Goal: Task Accomplishment & Management: Complete application form

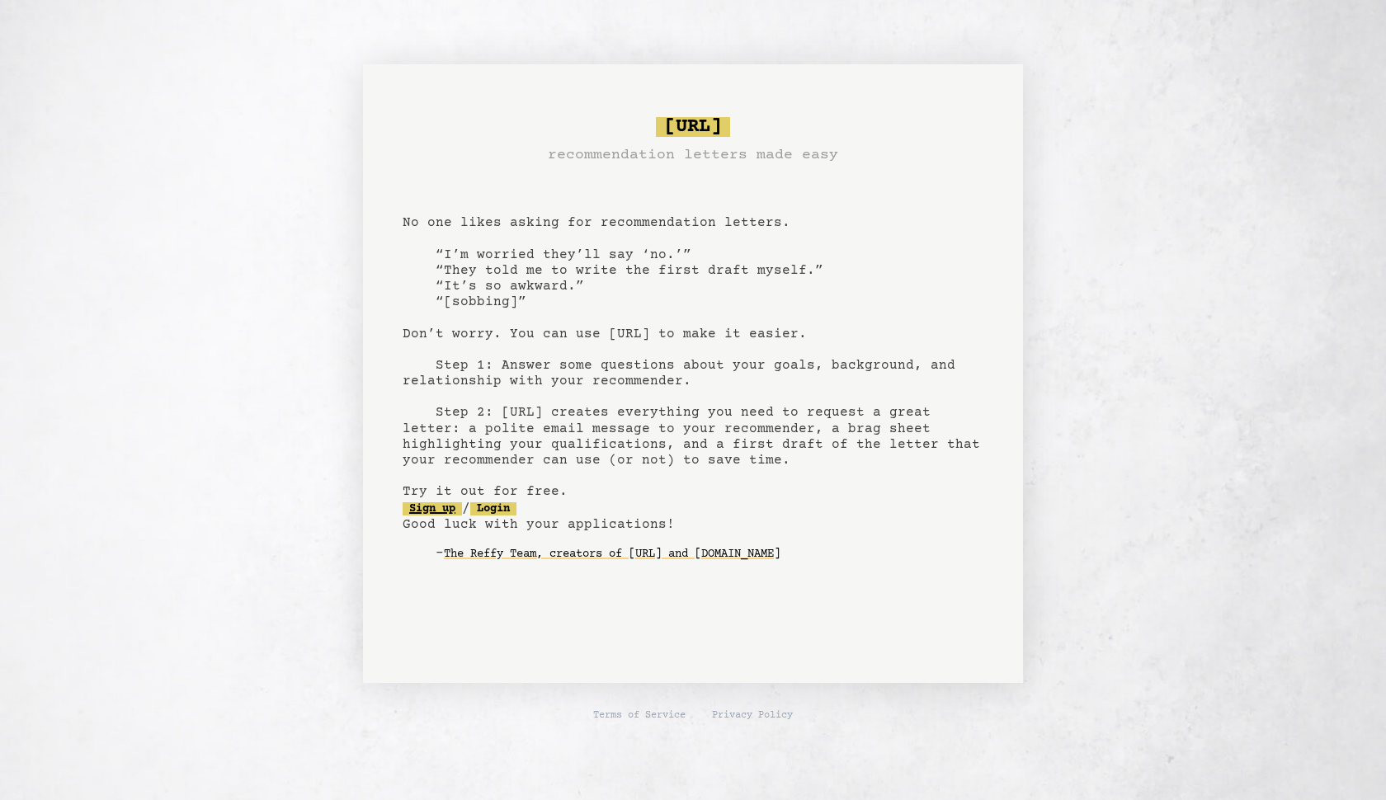
click at [453, 505] on link "Sign up" at bounding box center [432, 508] width 59 height 13
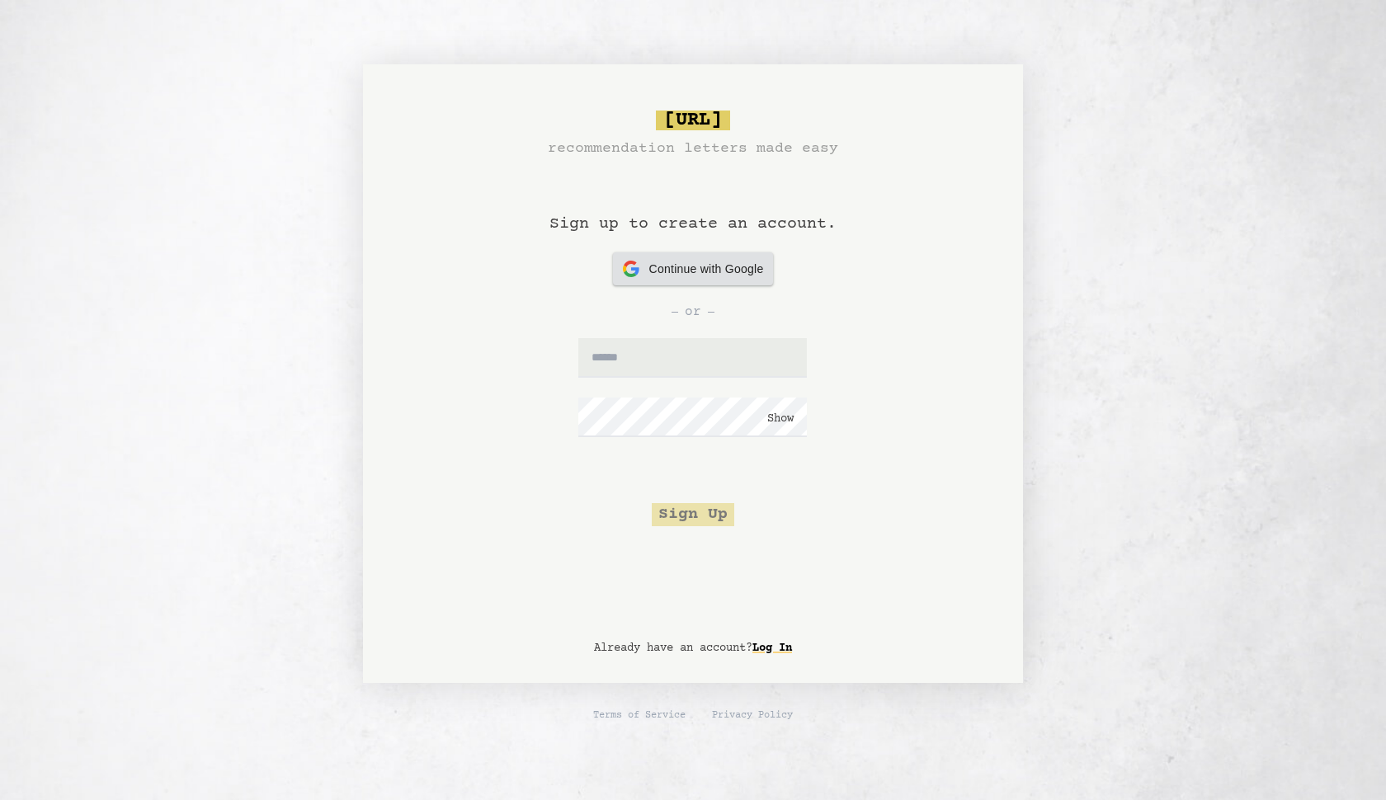
click at [691, 283] on div "Continue with Google Continue with Google" at bounding box center [693, 268] width 141 height 33
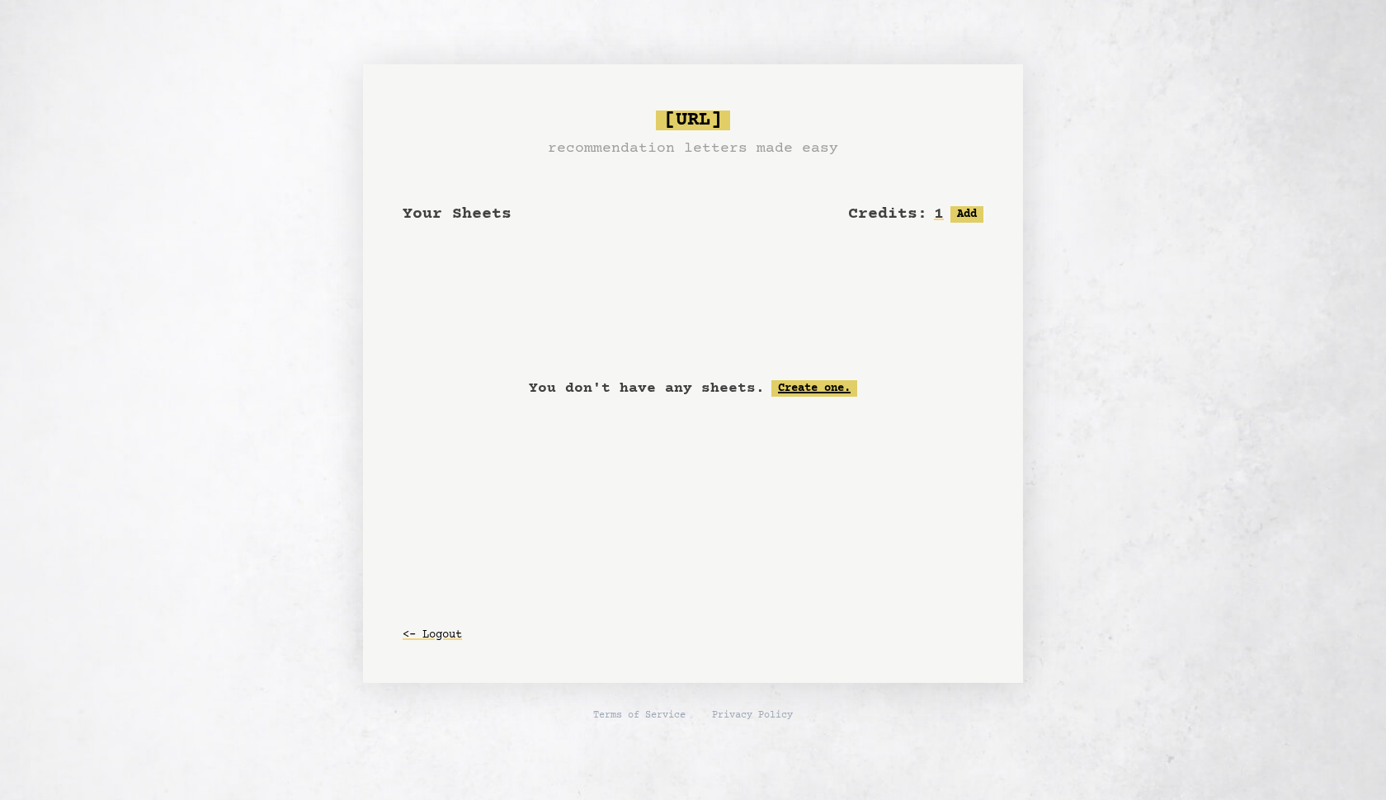
click at [821, 381] on link "Create one." at bounding box center [814, 388] width 86 height 16
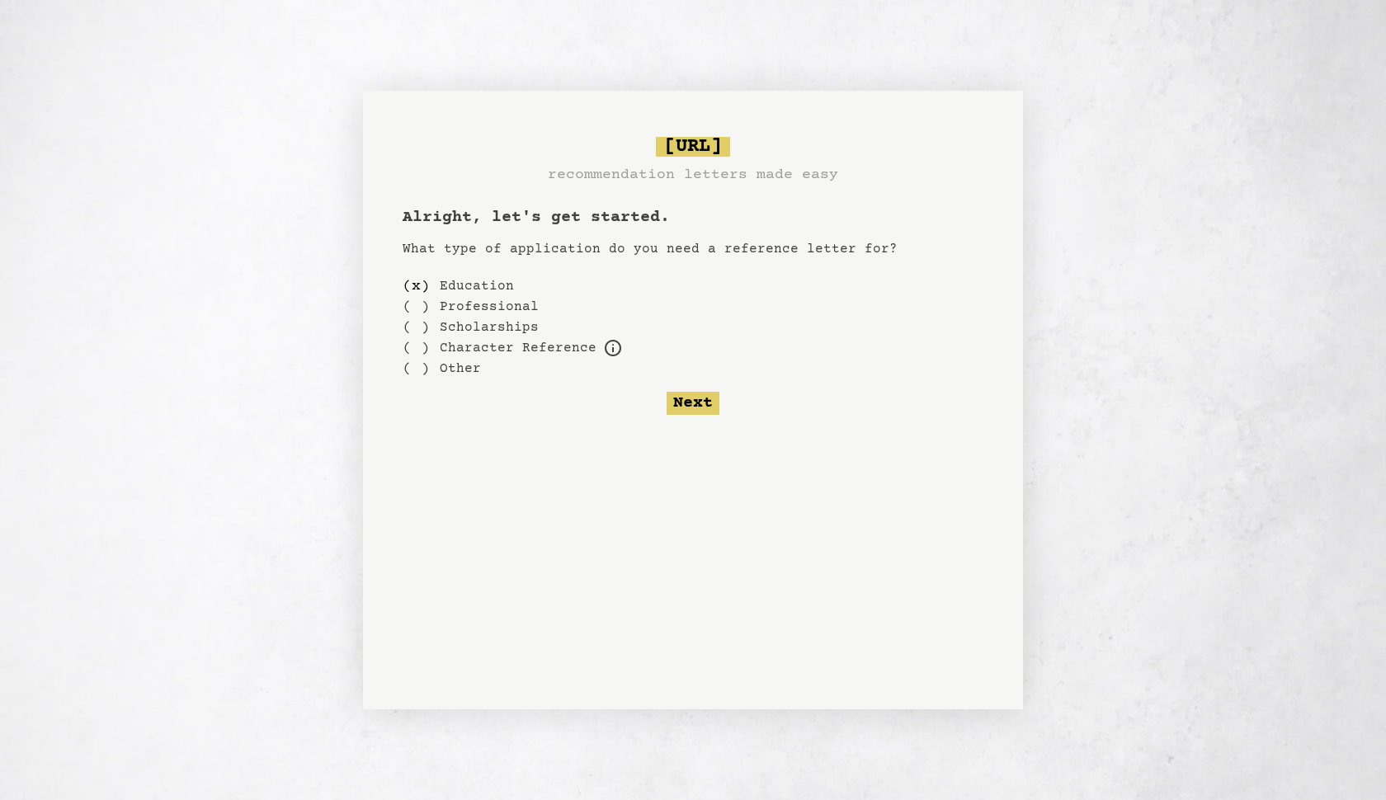
click at [468, 285] on label "Education" at bounding box center [477, 286] width 74 height 20
click at [418, 328] on div "( )" at bounding box center [416, 327] width 27 height 21
click at [422, 276] on div "( )" at bounding box center [416, 286] width 27 height 21
click at [681, 403] on button "Next" at bounding box center [693, 403] width 53 height 23
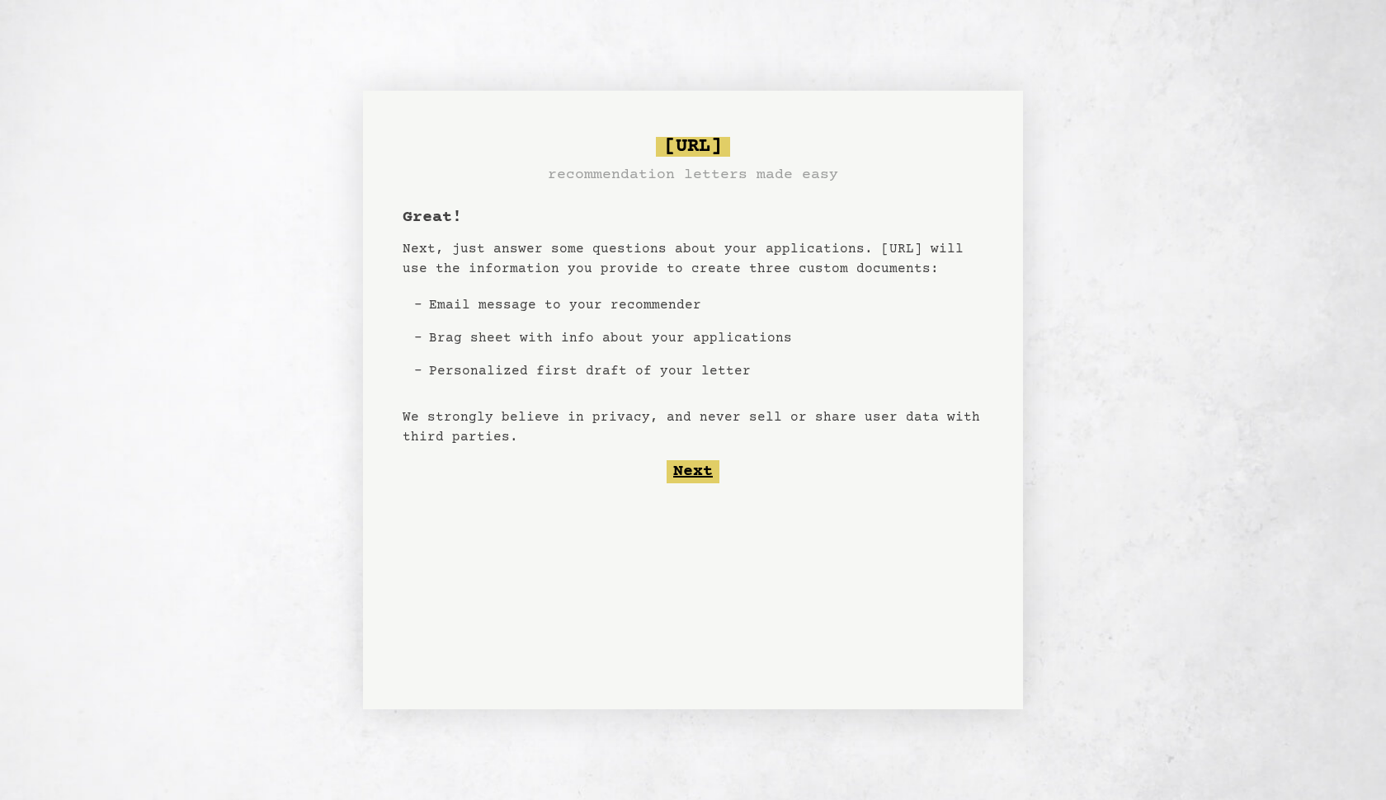
click at [695, 468] on button "Next" at bounding box center [693, 471] width 53 height 23
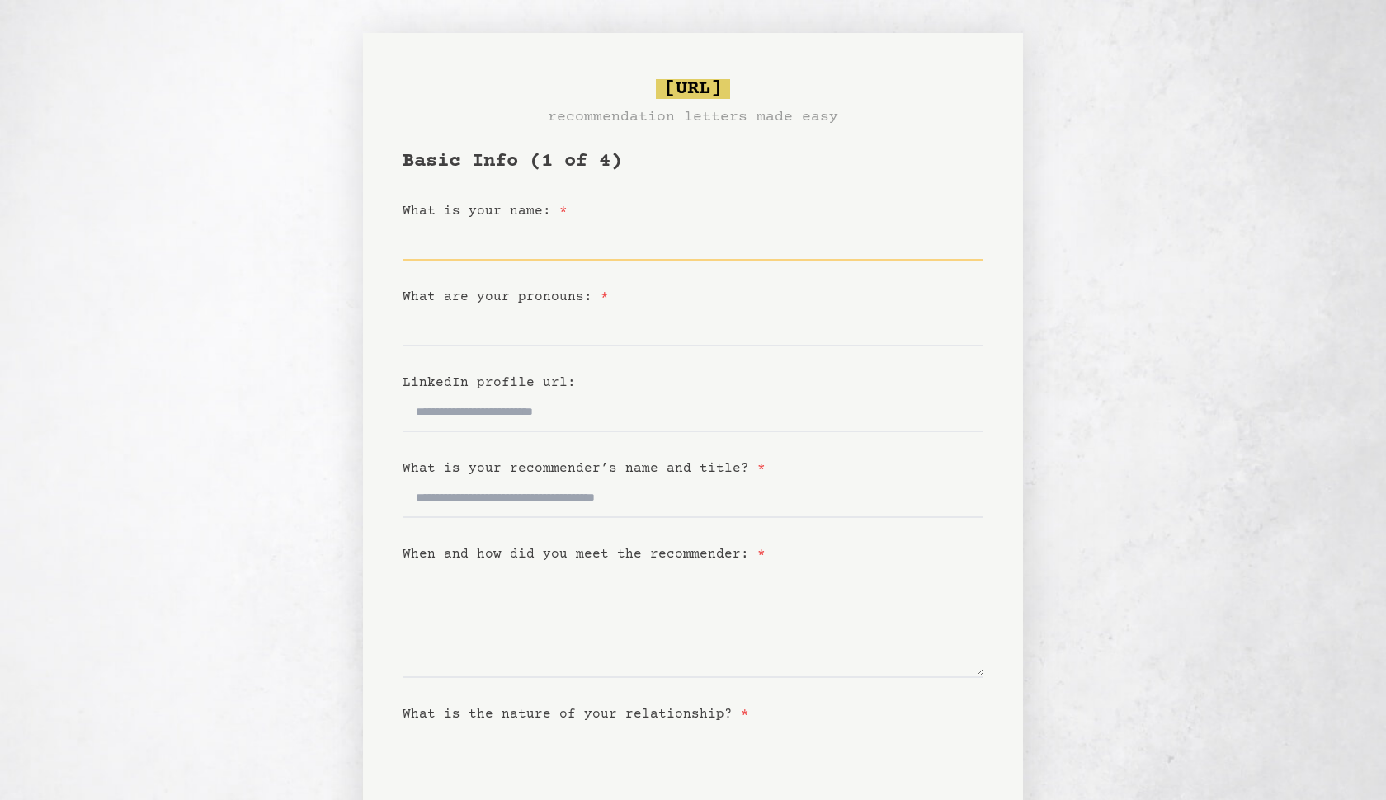
click at [616, 258] on input "What is your name: *" at bounding box center [693, 241] width 581 height 40
type input "**********"
click at [564, 316] on input "What are your pronouns: *" at bounding box center [693, 327] width 581 height 40
type input "******"
click at [531, 501] on input "What is your recommender’s name and title? *" at bounding box center [693, 498] width 581 height 40
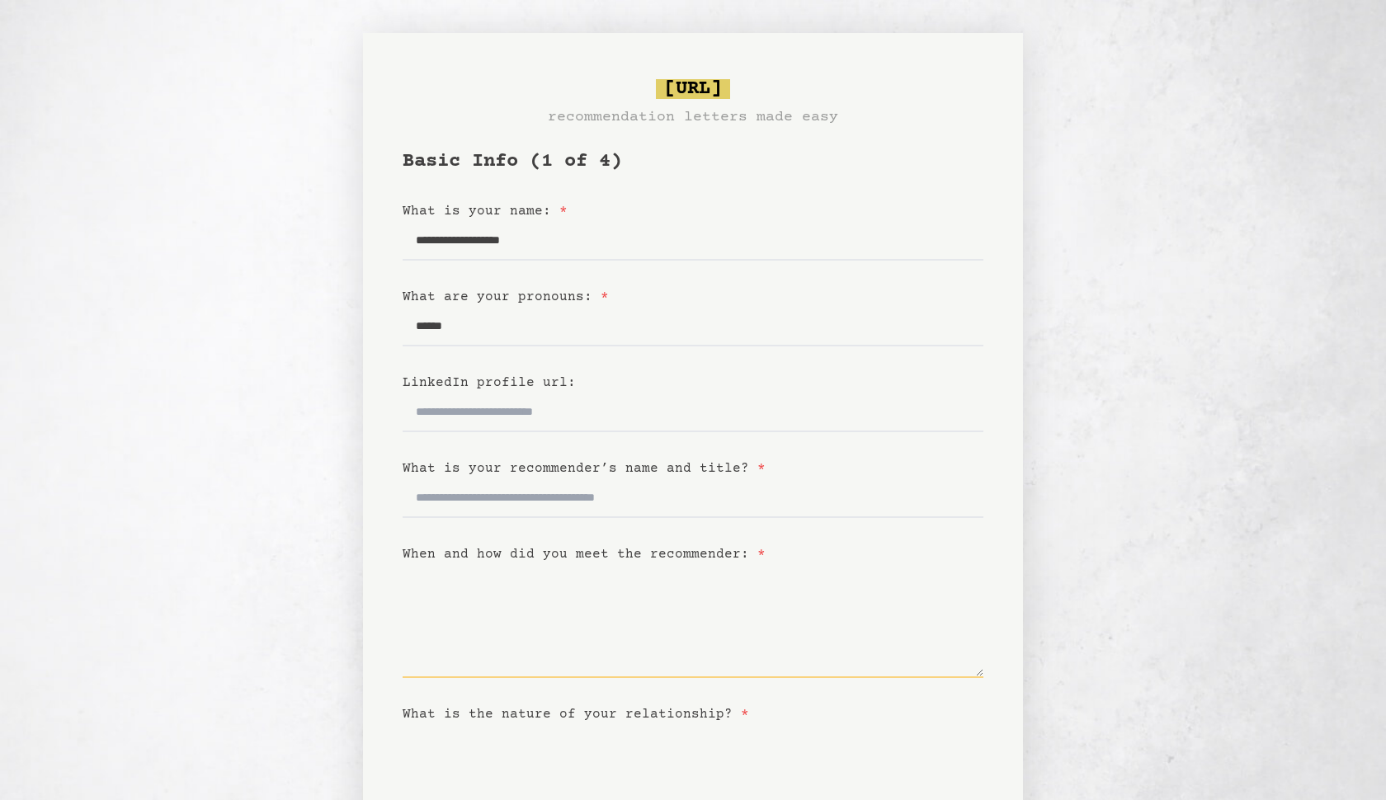
click at [509, 642] on textarea "When and how did you meet the recommender: *" at bounding box center [693, 621] width 581 height 114
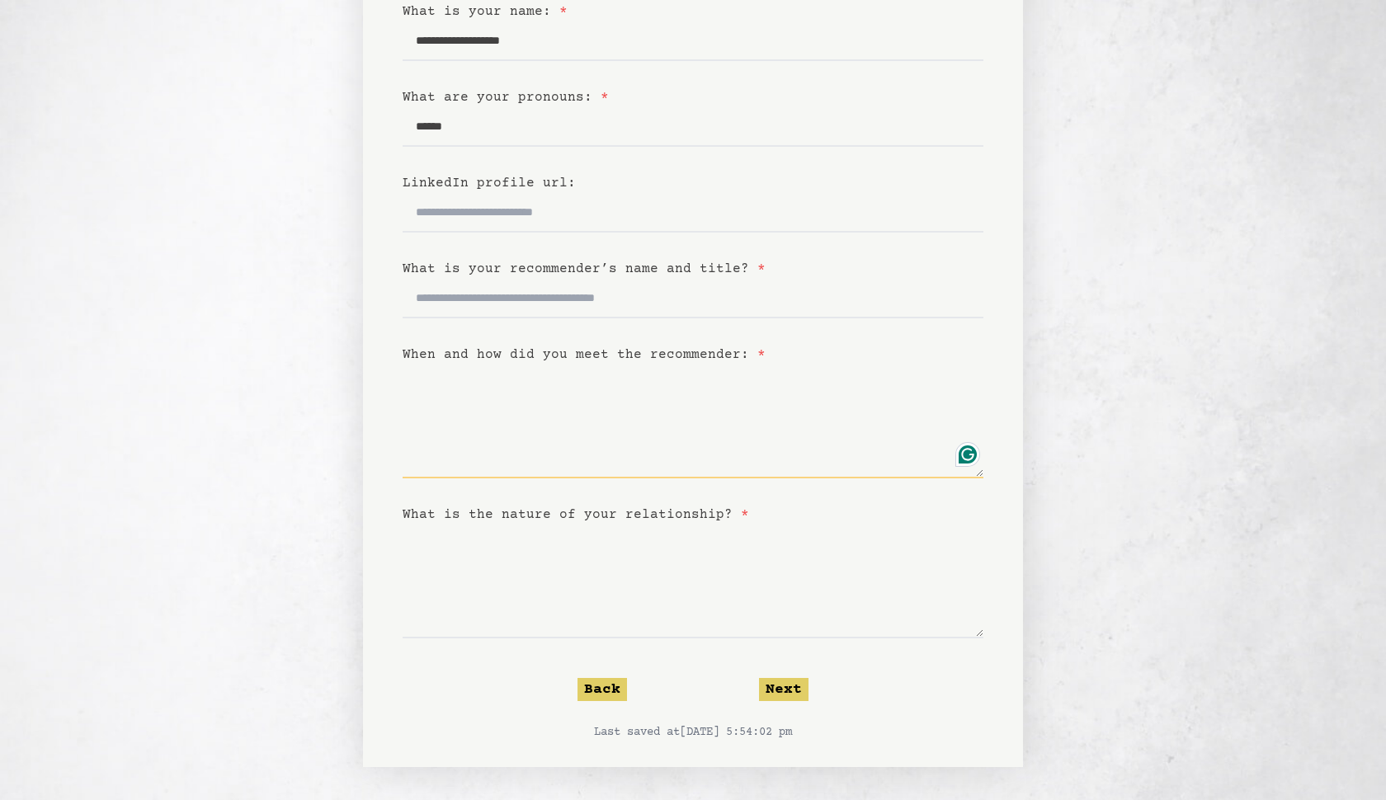
scroll to position [200, 0]
click at [554, 304] on input "What is your recommender’s name and title? *" at bounding box center [693, 299] width 581 height 40
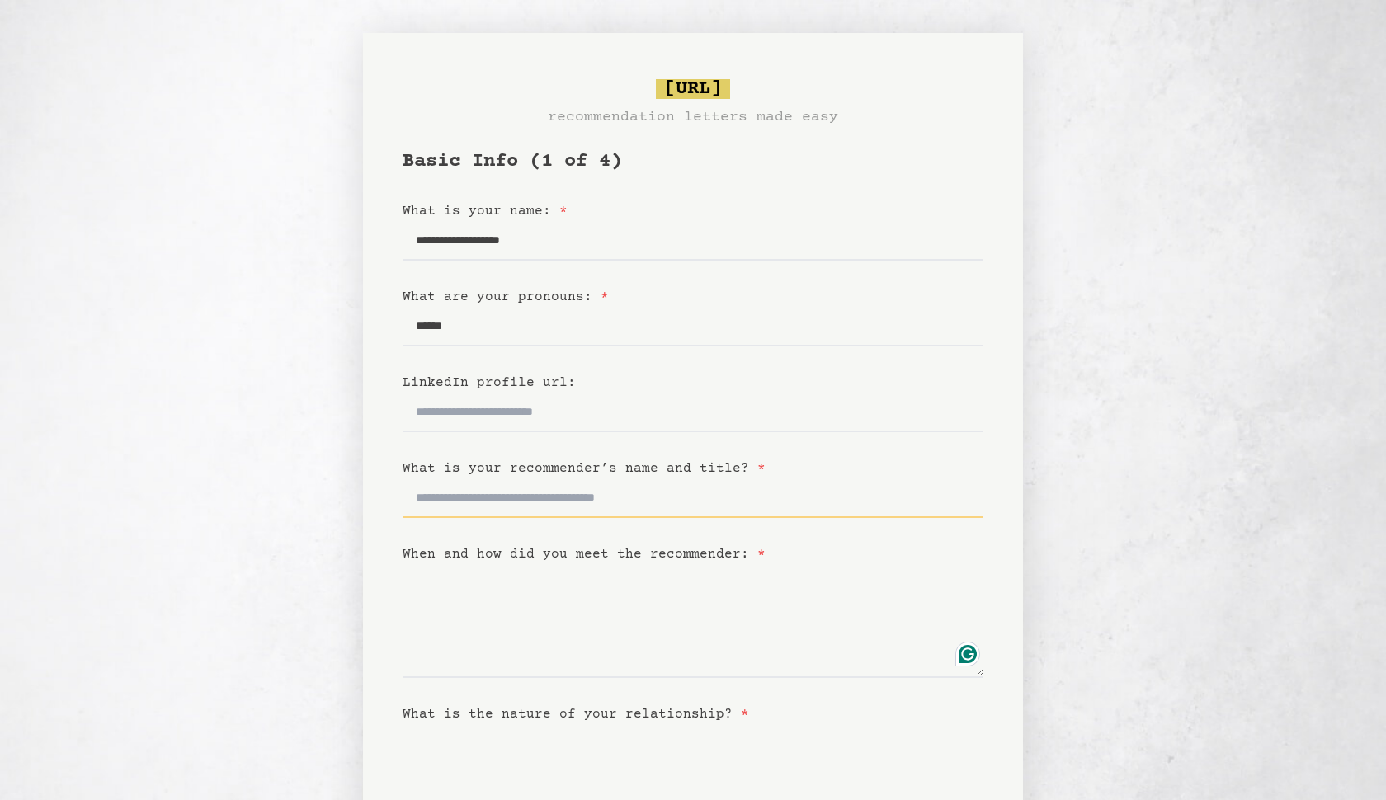
scroll to position [0, 0]
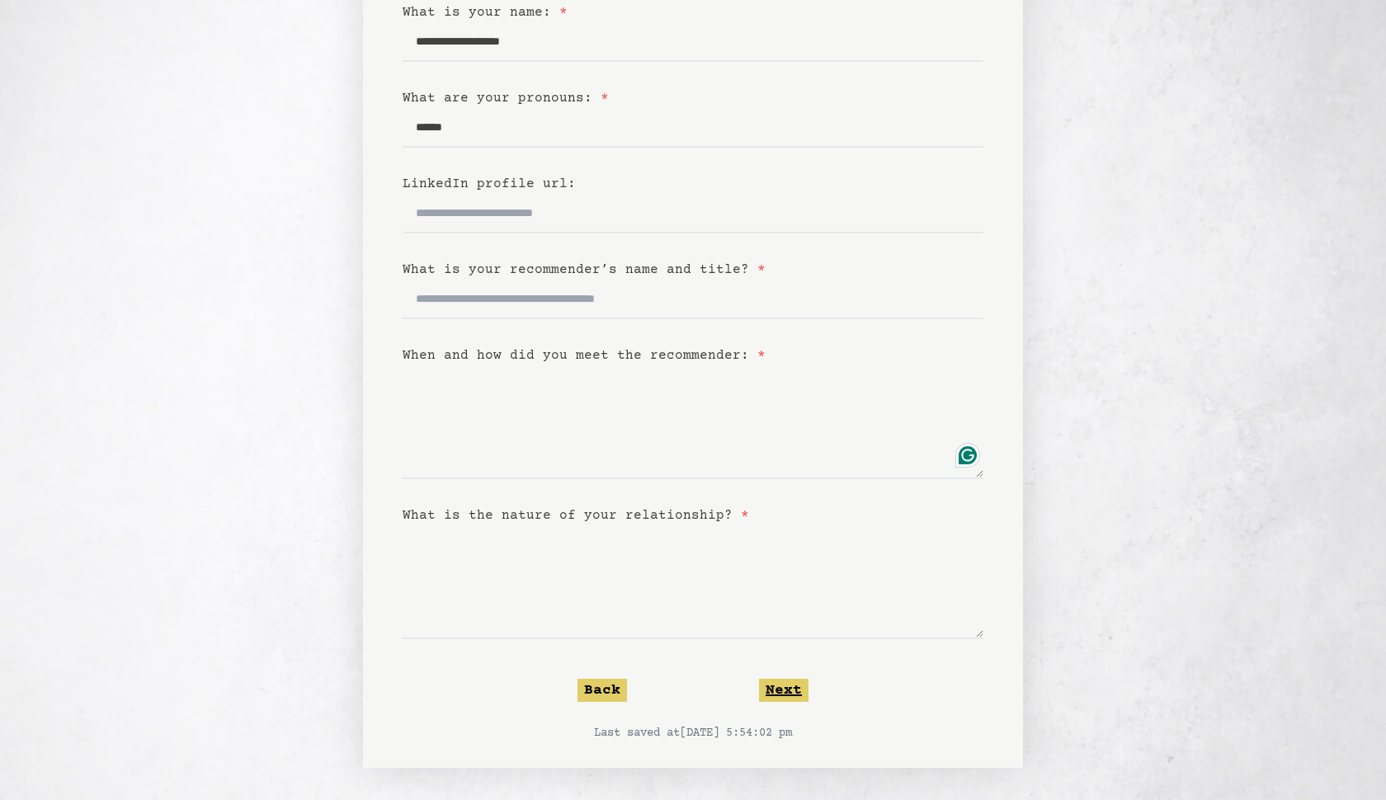
click at [774, 689] on button "Next" at bounding box center [783, 690] width 49 height 23
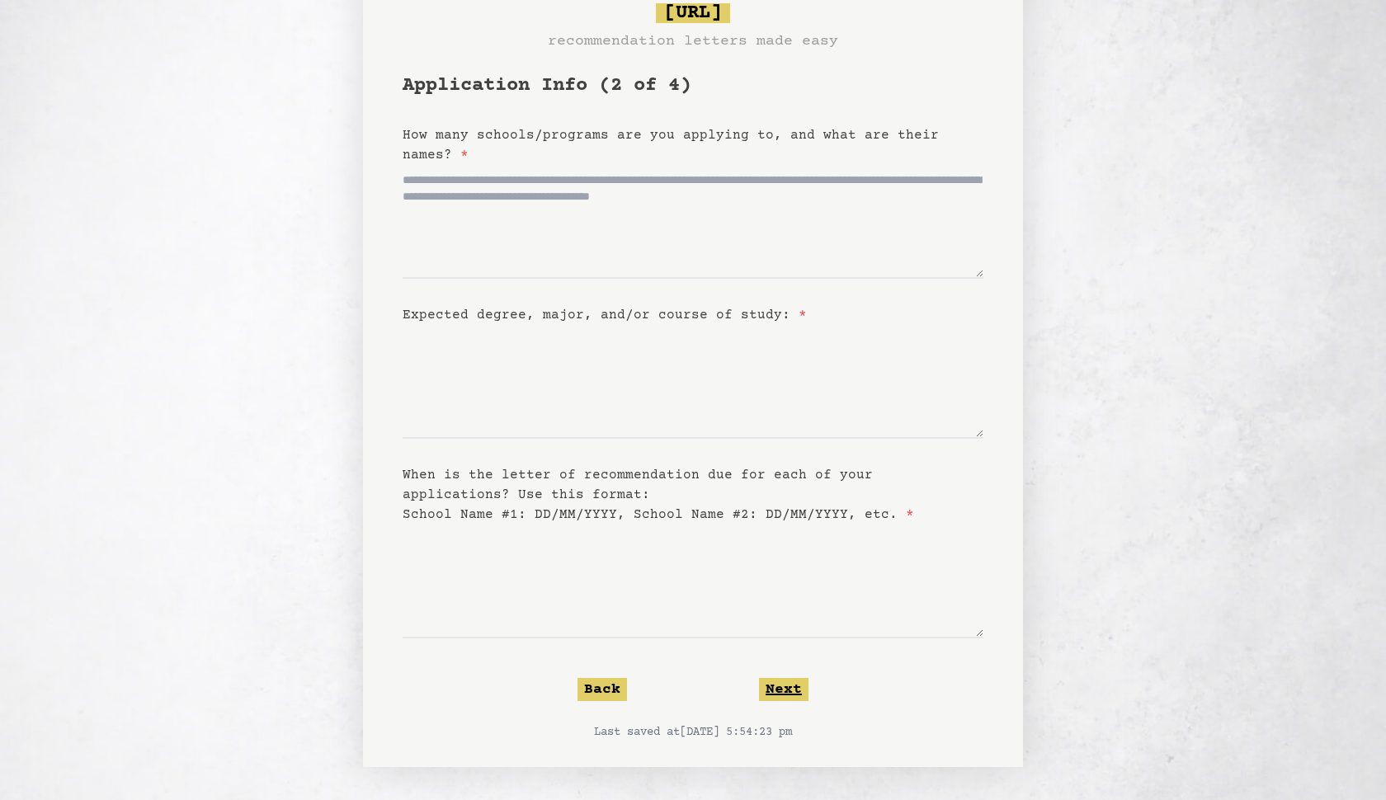
scroll to position [76, 0]
click at [775, 690] on button "Next" at bounding box center [783, 689] width 49 height 23
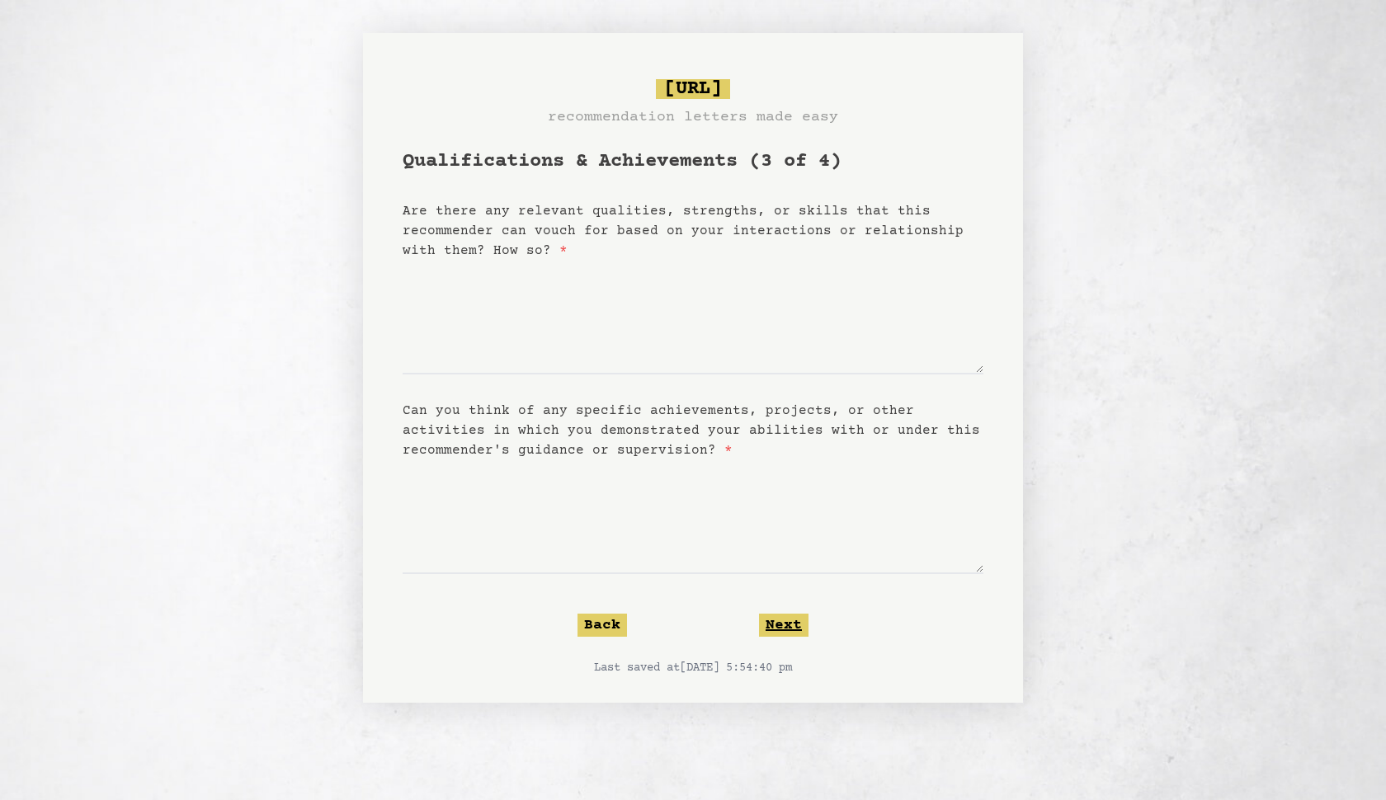
click at [780, 620] on button "Next" at bounding box center [783, 625] width 49 height 23
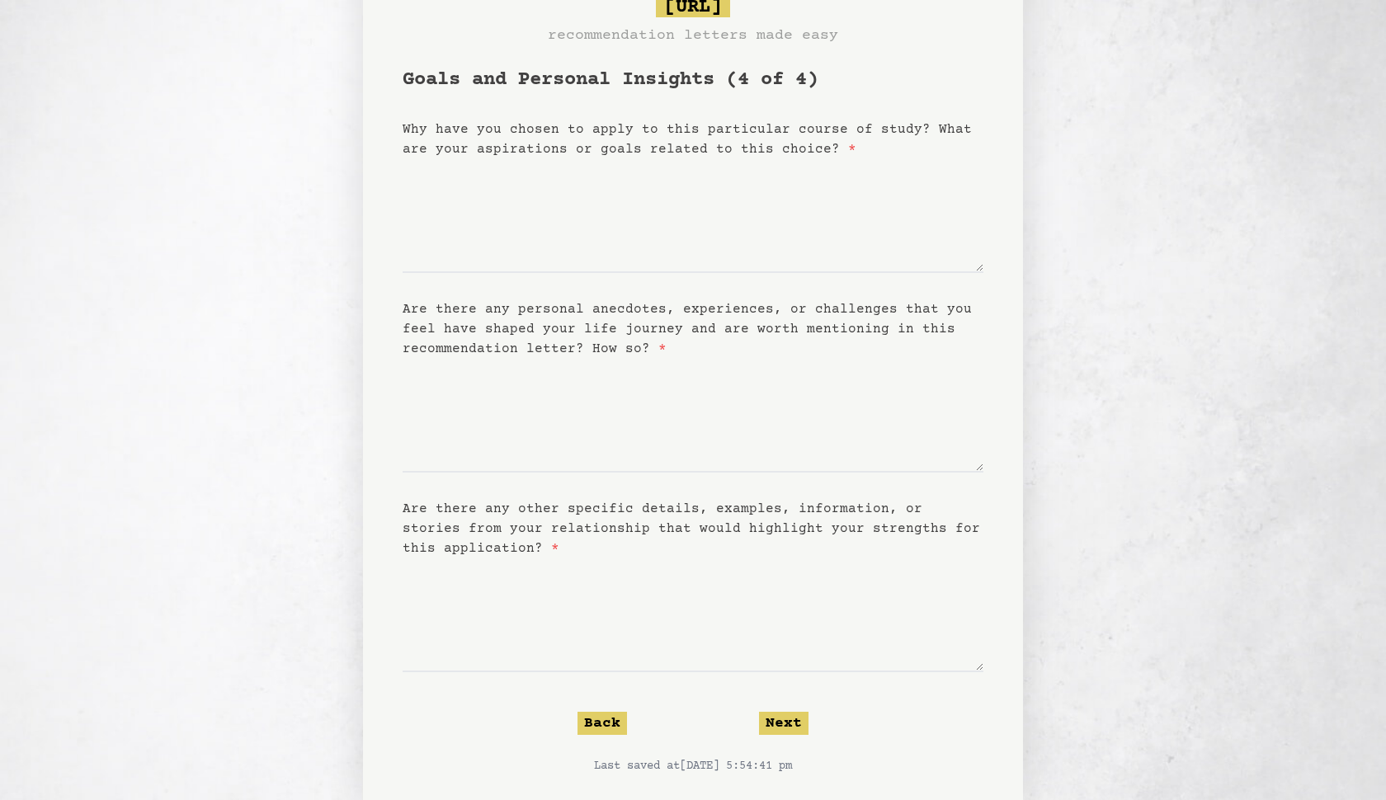
scroll to position [82, 0]
click at [780, 714] on button "Next" at bounding box center [783, 722] width 49 height 23
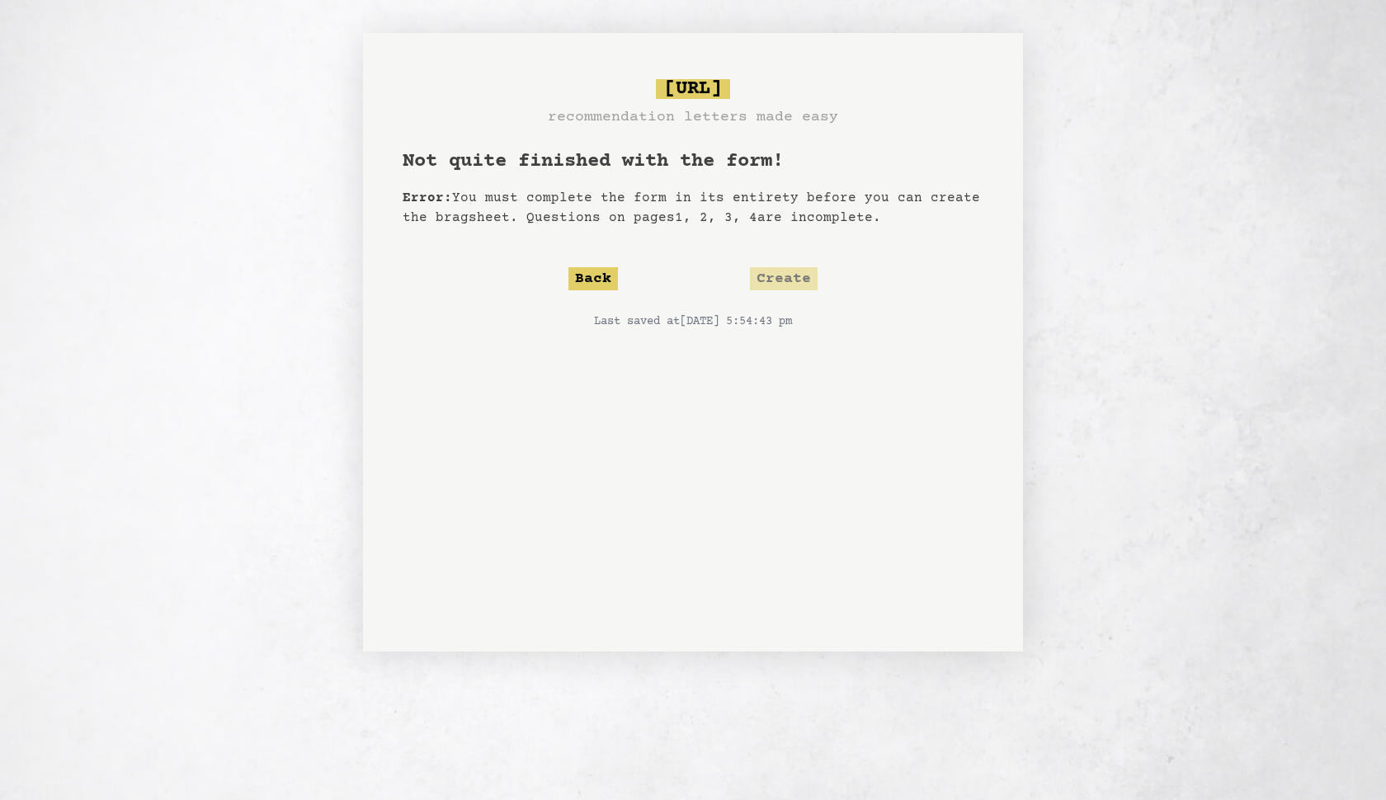
scroll to position [0, 0]
